Goal: Information Seeking & Learning: Learn about a topic

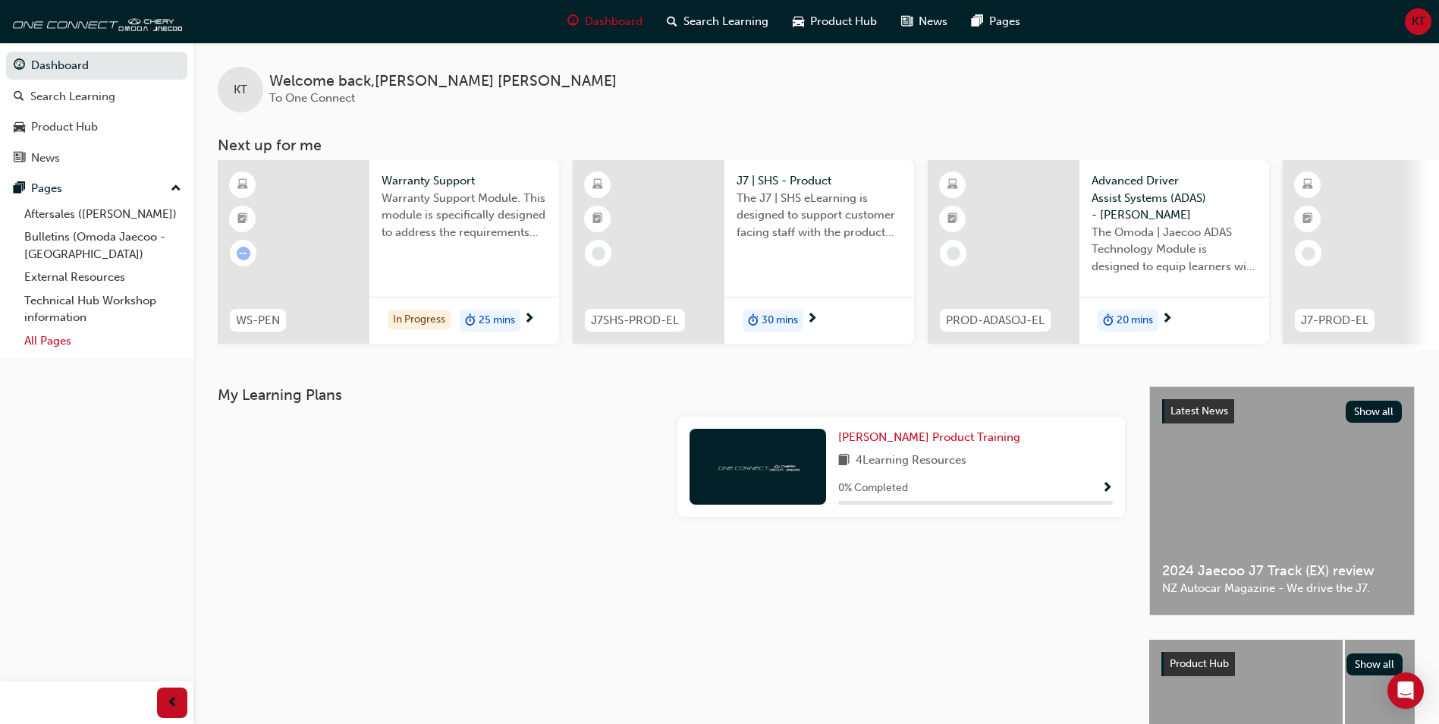
click at [54, 341] on link "All Pages" at bounding box center [102, 341] width 169 height 24
click at [48, 337] on link "All Pages" at bounding box center [102, 341] width 169 height 24
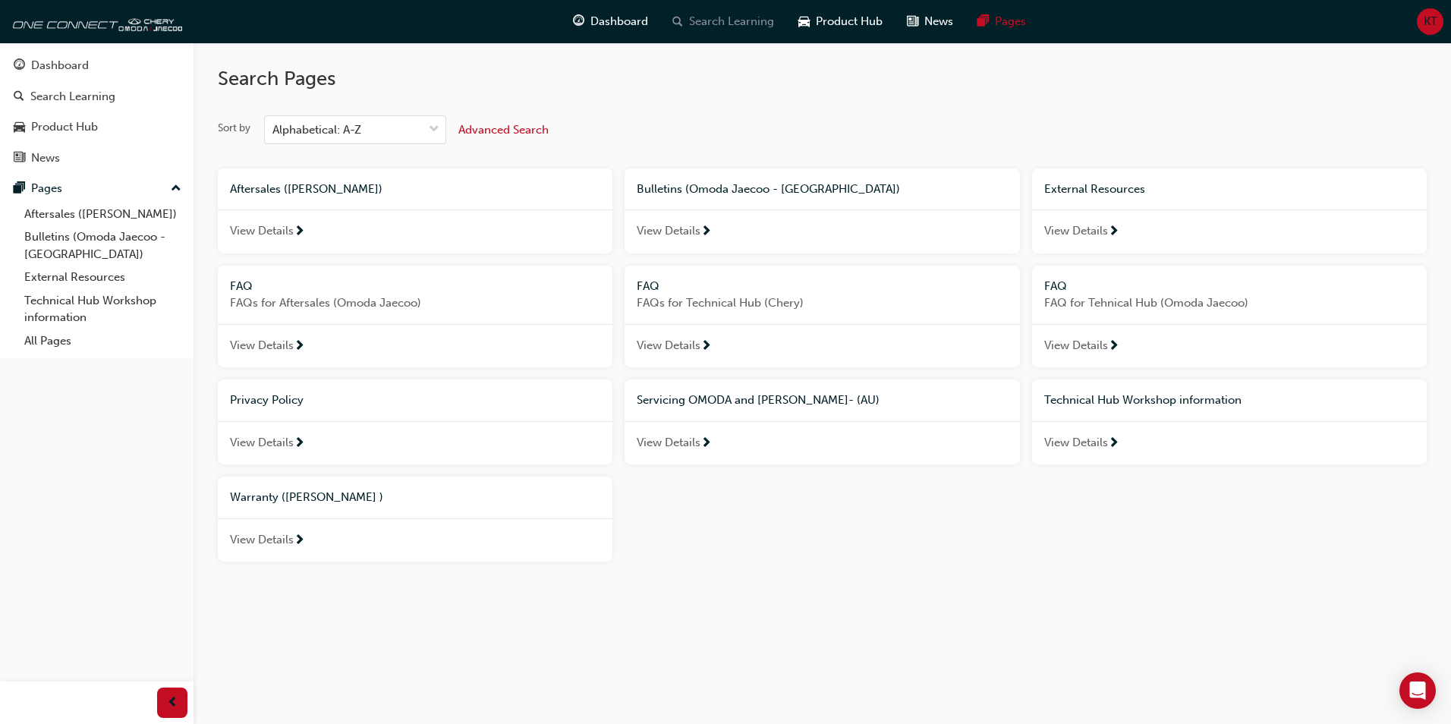
click at [740, 24] on span "Search Learning" at bounding box center [731, 21] width 85 height 17
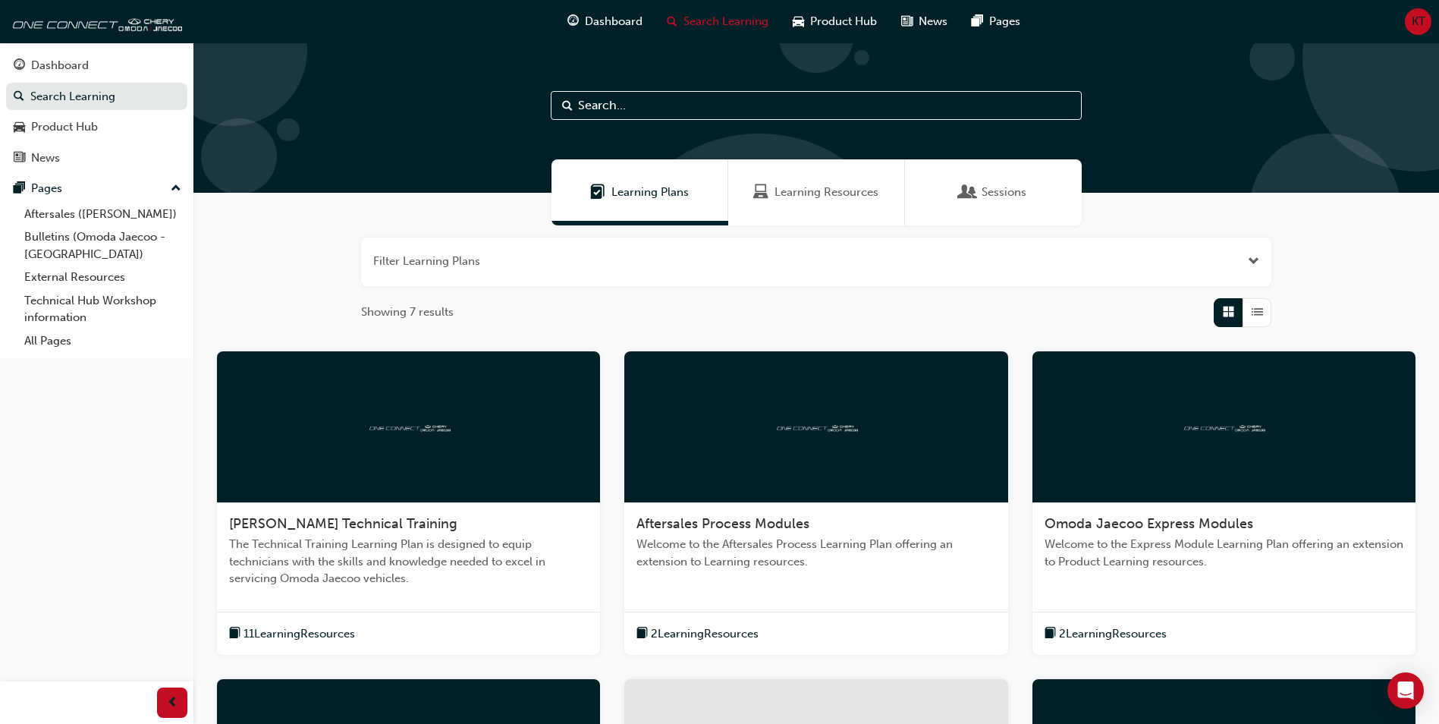
click at [649, 102] on input "text" at bounding box center [816, 105] width 531 height 29
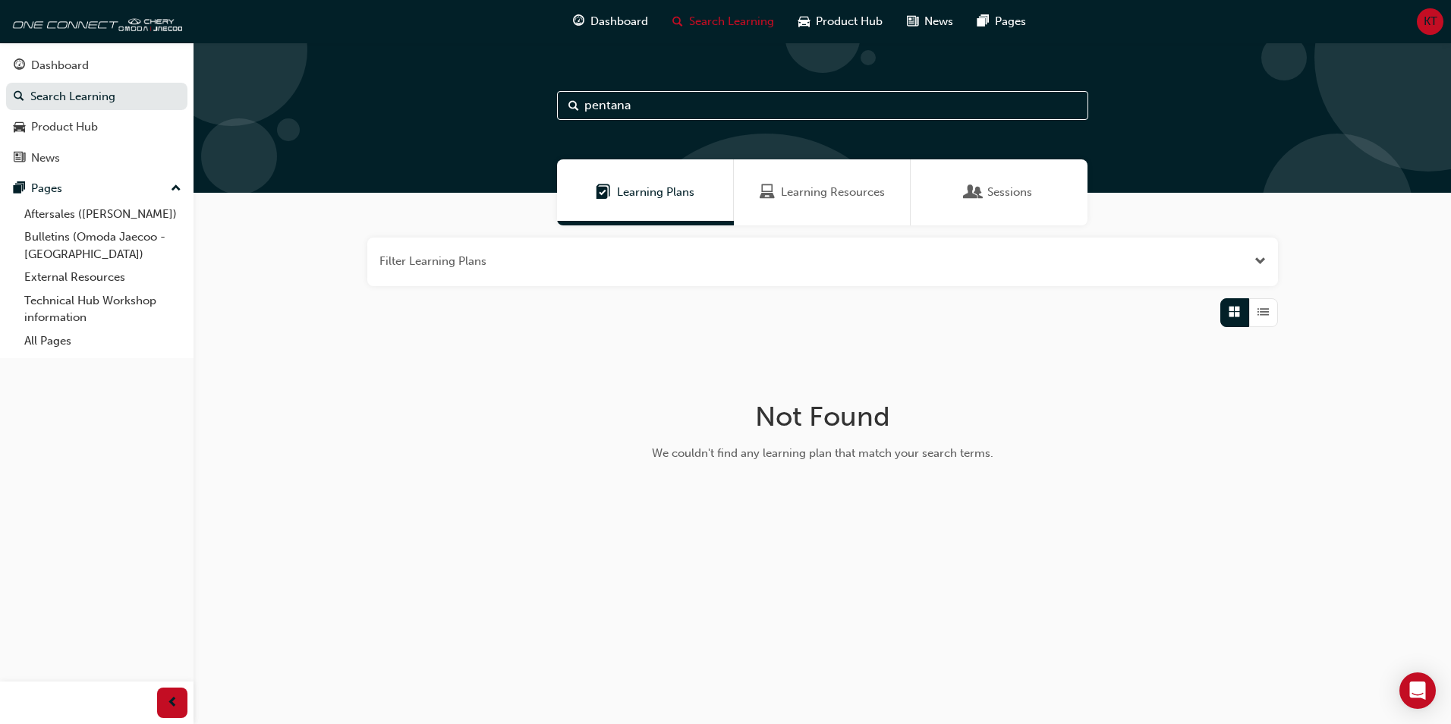
type input "pentana"
click at [98, 95] on link "Search Learning" at bounding box center [96, 97] width 181 height 28
click at [88, 128] on div "Product Hub" at bounding box center [64, 126] width 67 height 17
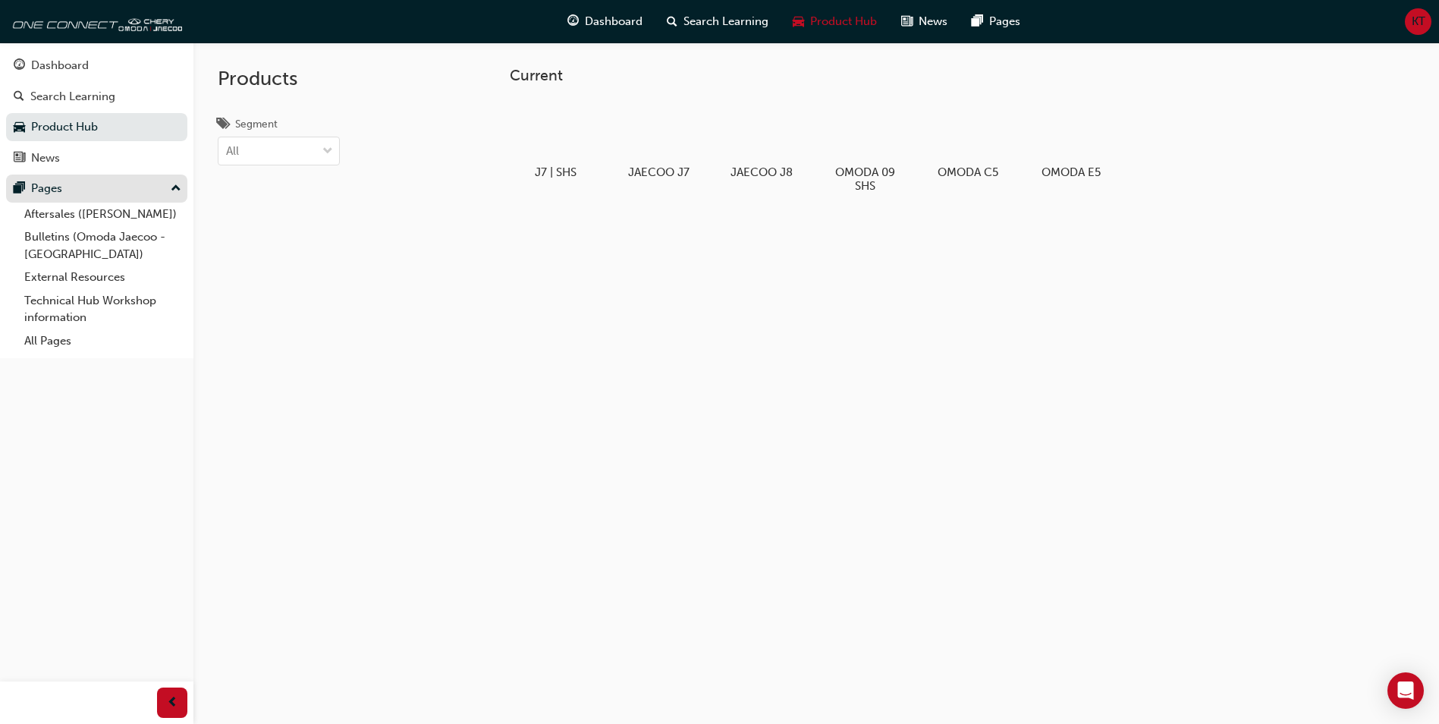
click at [53, 193] on div "Pages" at bounding box center [46, 188] width 31 height 17
click at [54, 192] on div "Pages" at bounding box center [46, 188] width 31 height 17
click at [54, 343] on link "All Pages" at bounding box center [102, 341] width 169 height 24
